Goal: Task Accomplishment & Management: Use online tool/utility

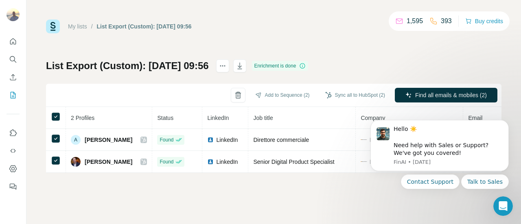
click at [393, 63] on div "List Export (Custom): 09/10/2025 09:56 Enrichment is done Add to Sequence (2) S…" at bounding box center [273, 115] width 455 height 113
click at [336, 93] on button "Sync all to HubSpot (2)" at bounding box center [354, 95] width 71 height 12
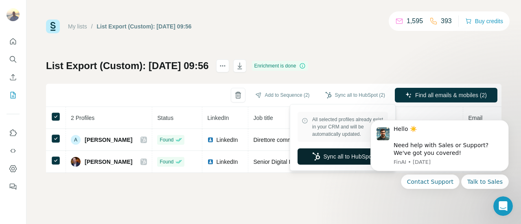
click at [334, 153] on button "Sync all to HubSpot" at bounding box center [342, 156] width 90 height 16
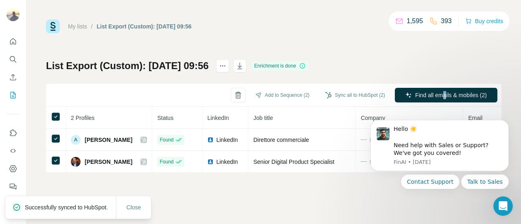
click at [443, 60] on div "List Export (Custom): 09/10/2025 09:56 Enrichment is done Add to Sequence (2) S…" at bounding box center [273, 115] width 455 height 113
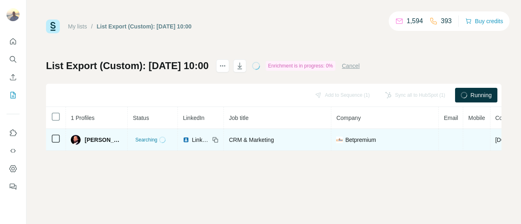
click at [56, 133] on td at bounding box center [56, 140] width 20 height 22
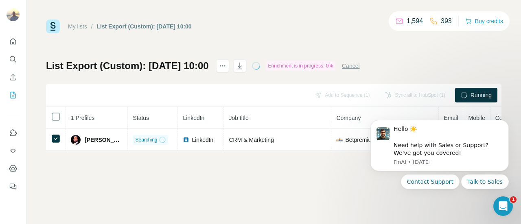
click at [420, 54] on div "My lists / List Export (Custom): 09/10/2025 10:00 1,594 393 Buy credits List Ex…" at bounding box center [273, 85] width 455 height 131
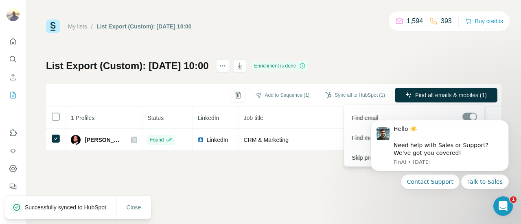
click at [453, 91] on span "Find all emails & mobiles (1)" at bounding box center [451, 95] width 72 height 8
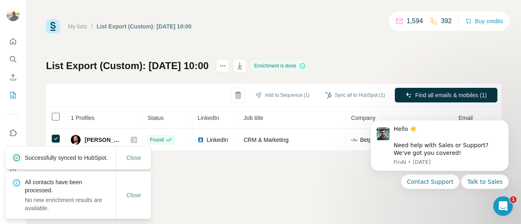
click at [462, 44] on div "My lists / List Export (Custom): 09/10/2025 10:00 1,594 392 Buy credits List Ex…" at bounding box center [273, 85] width 455 height 131
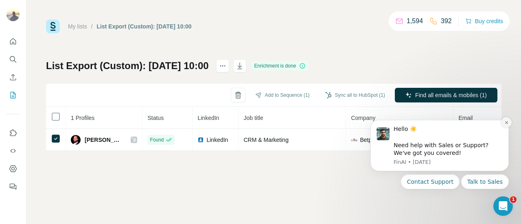
click at [507, 121] on icon "Dismiss notification" at bounding box center [506, 122] width 4 height 4
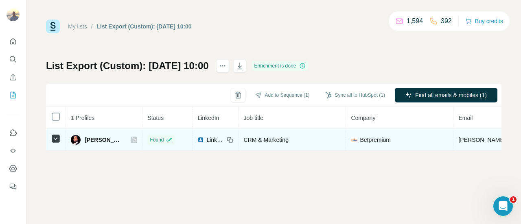
click at [50, 135] on td at bounding box center [56, 140] width 20 height 22
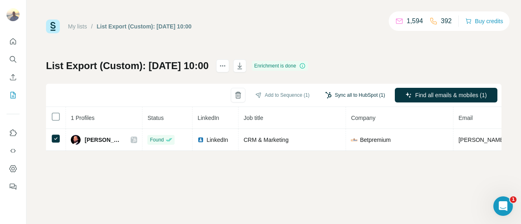
click at [356, 96] on button "Sync all to HubSpot (1)" at bounding box center [354, 95] width 71 height 12
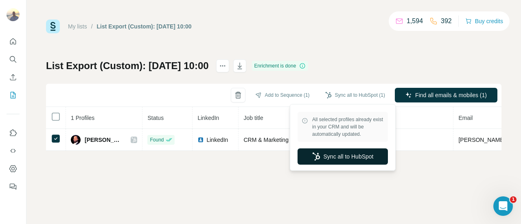
click at [352, 152] on button "Sync all to HubSpot" at bounding box center [342, 156] width 90 height 16
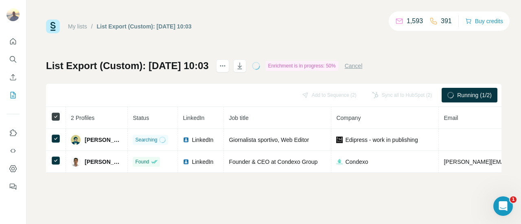
click at [60, 118] on th at bounding box center [56, 118] width 20 height 22
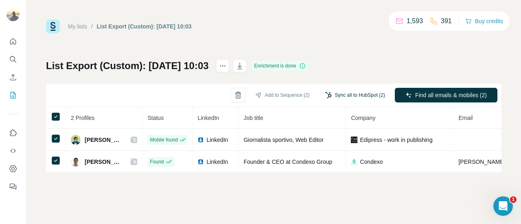
click at [328, 96] on button "Sync all to HubSpot (2)" at bounding box center [354, 95] width 71 height 12
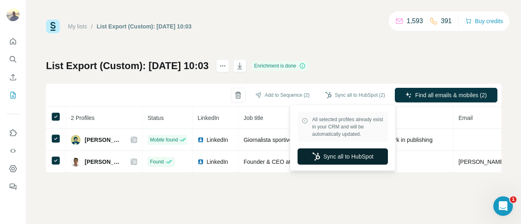
click at [354, 151] on button "Sync all to HubSpot" at bounding box center [342, 156] width 90 height 16
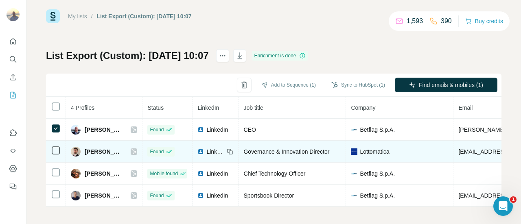
scroll to position [16, 0]
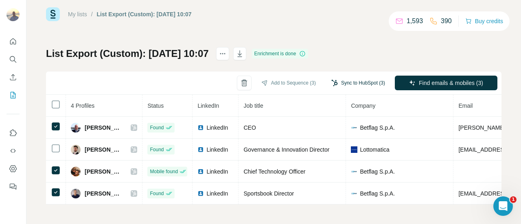
click at [346, 77] on button "Sync to HubSpot (3)" at bounding box center [357, 83] width 65 height 12
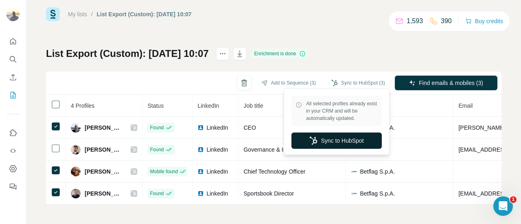
click at [339, 135] on button "Sync to HubSpot" at bounding box center [336, 141] width 90 height 16
